Goal: Information Seeking & Learning: Learn about a topic

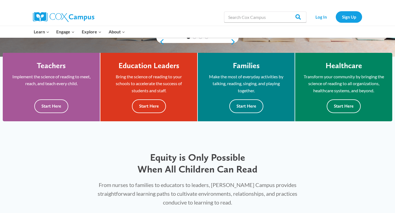
scroll to position [152, 0]
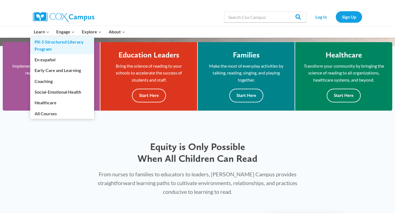
click at [47, 43] on link "PK-5 Structured Literacy Program" at bounding box center [62, 46] width 64 height 18
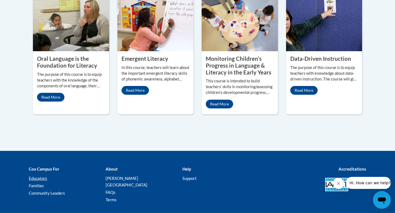
scroll to position [287, 0]
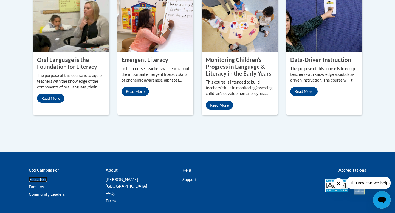
click at [40, 180] on link "Educators" at bounding box center [38, 179] width 18 height 5
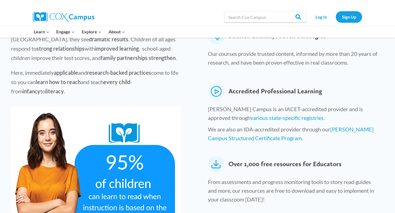
scroll to position [218, 0]
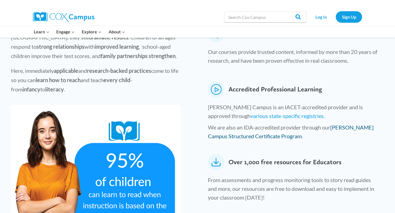
click at [226, 124] on link "Cox Campus Structured Certificate Program" at bounding box center [291, 131] width 166 height 15
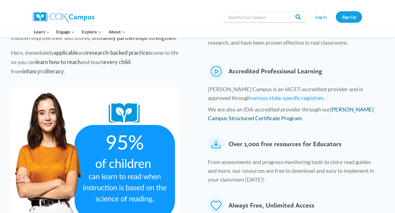
scroll to position [237, 0]
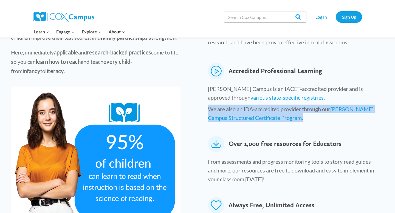
drag, startPoint x: 208, startPoint y: 92, endPoint x: 295, endPoint y: 112, distance: 89.4
click at [295, 112] on div "Accredited Professional Learning Cox Campus is an IACET-accredited provider and…" at bounding box center [286, 93] width 200 height 76
copy p "We are also an IDA-accredited provider through our Cox Campus Structured Certif…"
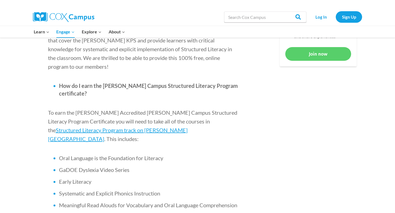
scroll to position [312, 0]
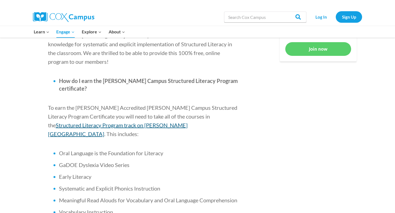
click at [174, 122] on span "Structured Literacy Program track on Cox Campus" at bounding box center [118, 129] width 140 height 15
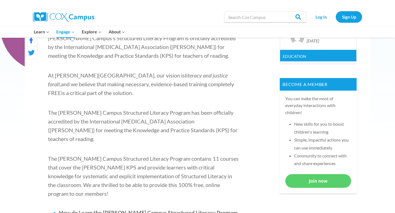
scroll to position [181, 0]
